Goal: Information Seeking & Learning: Learn about a topic

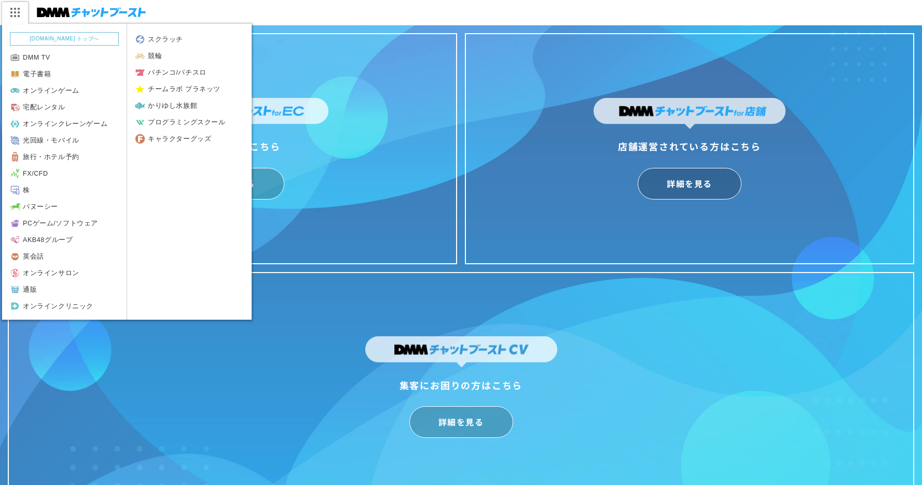
click at [7, 12] on img at bounding box center [15, 13] width 26 height 22
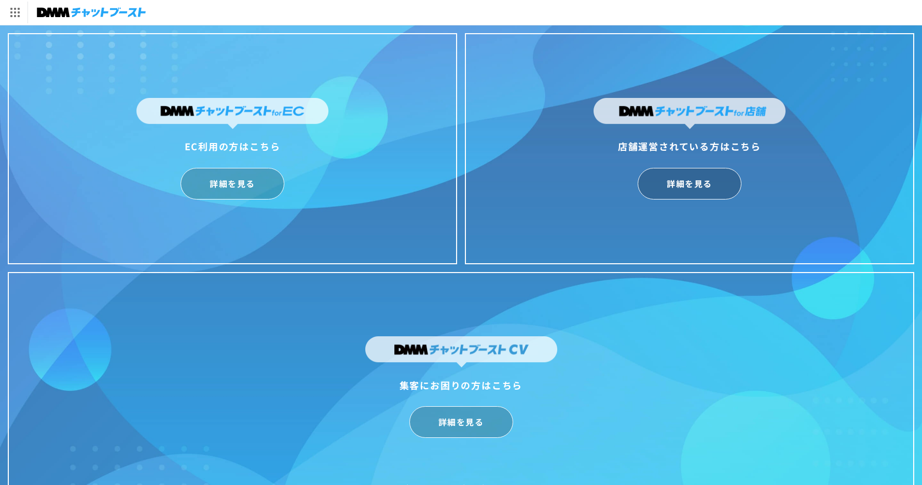
click at [162, 366] on div "集客にお困りの方はこちら 詳細を見る Copyright © hassyadai All Rights Reserved." at bounding box center [461, 387] width 906 height 231
